Goal: Transaction & Acquisition: Purchase product/service

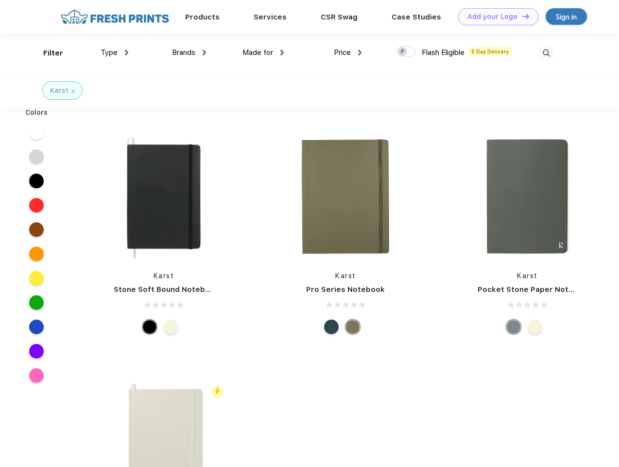
click at [495, 17] on link "Add your Logo Design Tool" at bounding box center [498, 16] width 80 height 17
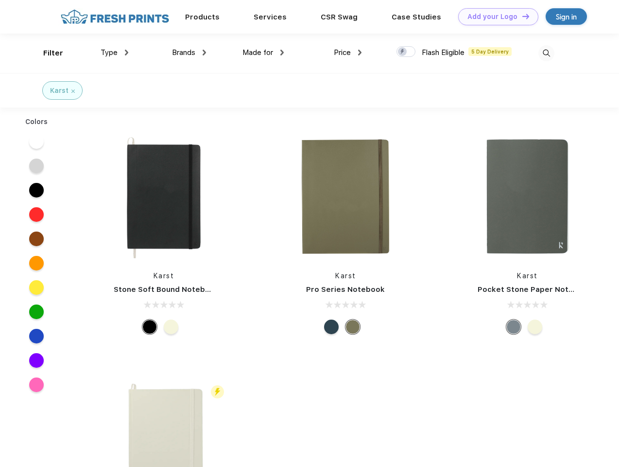
click at [0, 0] on div "Design Tool" at bounding box center [0, 0] width 0 height 0
click at [522, 16] on link "Add your Logo Design Tool" at bounding box center [498, 16] width 80 height 17
click at [47, 53] on div "Filter" at bounding box center [53, 53] width 20 height 11
click at [115, 52] on span "Type" at bounding box center [109, 52] width 17 height 9
click at [189, 52] on span "Brands" at bounding box center [183, 52] width 23 height 9
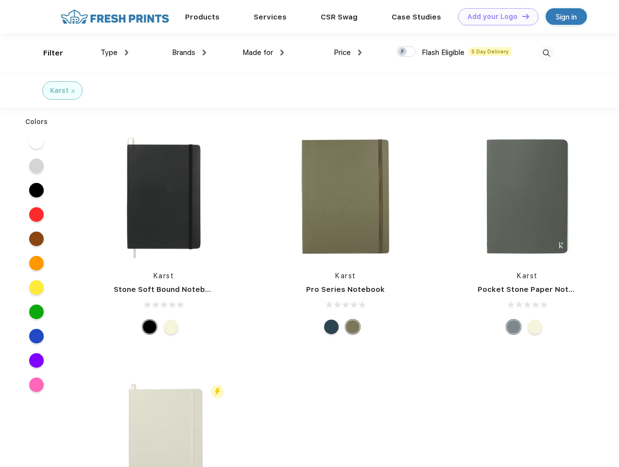
click at [263, 52] on span "Made for" at bounding box center [258, 52] width 31 height 9
click at [348, 52] on span "Price" at bounding box center [342, 52] width 17 height 9
click at [406, 52] on div at bounding box center [406, 51] width 19 height 11
click at [403, 52] on input "checkbox" at bounding box center [400, 49] width 6 height 6
click at [546, 53] on img at bounding box center [547, 53] width 16 height 16
